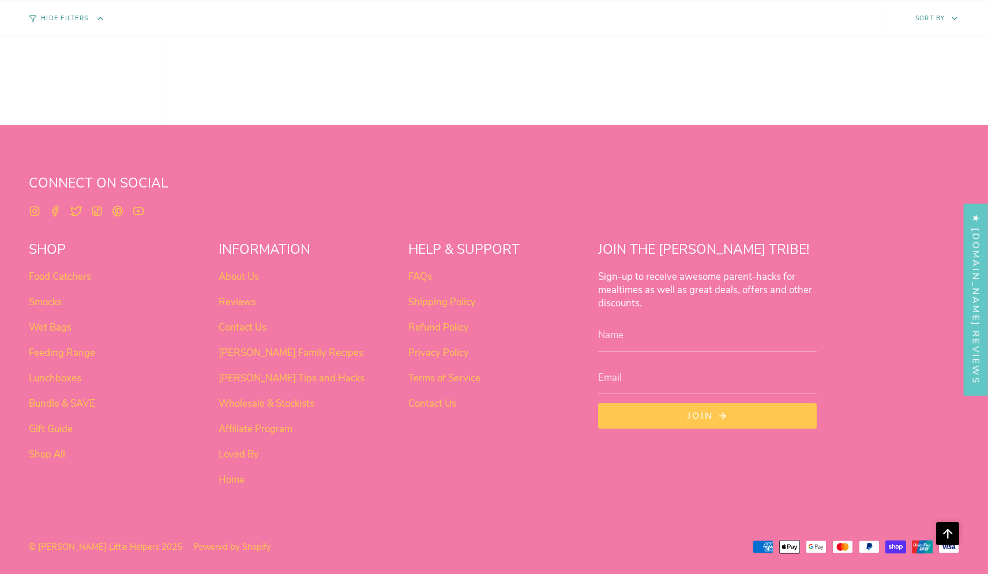
scroll to position [725, 0]
